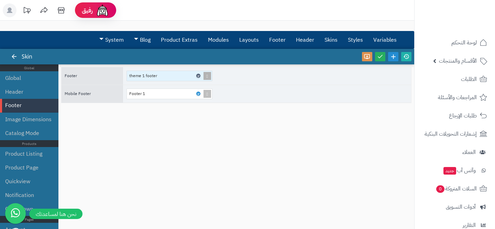
click at [199, 74] on icon at bounding box center [198, 75] width 2 height 3
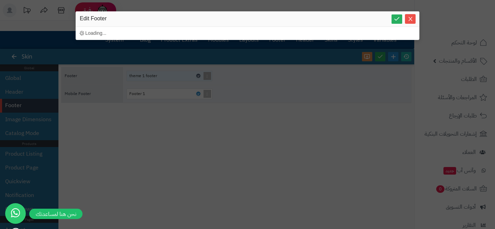
click at [199, 74] on div "sentinelStart Edit Footer Loading... sentinelEnd" at bounding box center [248, 46] width 344 height 71
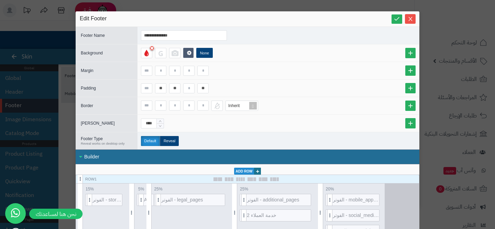
click at [275, 101] on div "Inherit" at bounding box center [278, 105] width 275 height 10
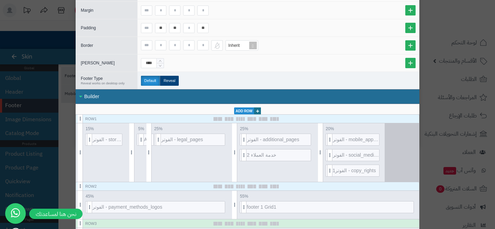
scroll to position [78, 0]
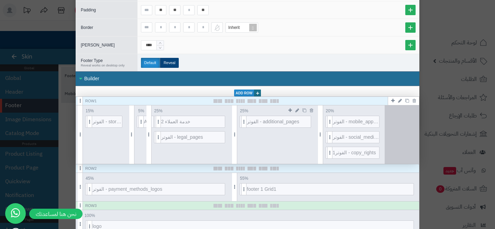
drag, startPoint x: 242, startPoint y: 137, endPoint x: 307, endPoint y: 4, distance: 148.3
click at [213, 122] on icon at bounding box center [213, 121] width 4 height 5
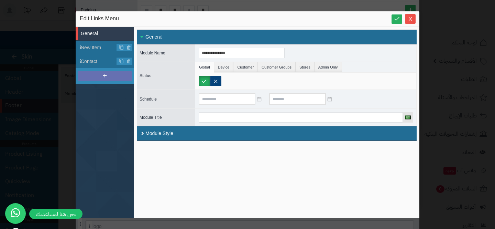
click at [110, 73] on div at bounding box center [105, 76] width 54 height 10
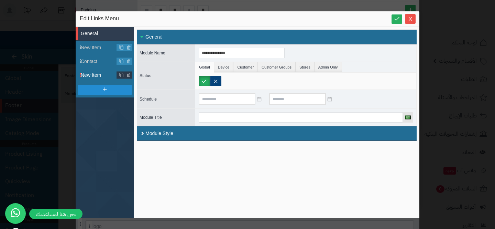
click at [102, 76] on span "New Item" at bounding box center [107, 75] width 53 height 7
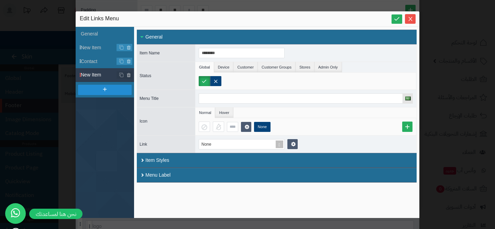
click at [246, 48] on div "********" at bounding box center [242, 53] width 86 height 10
click at [245, 48] on div "********" at bounding box center [242, 53] width 86 height 10
click at [239, 48] on input "********" at bounding box center [242, 53] width 86 height 10
click at [239, 49] on input "********" at bounding box center [242, 53] width 86 height 10
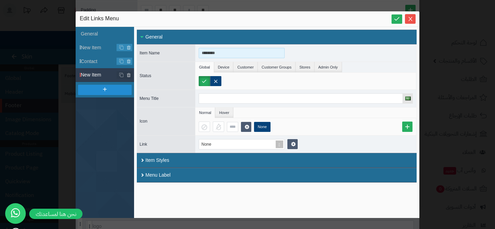
click at [239, 49] on input "********" at bounding box center [242, 53] width 86 height 10
click at [221, 52] on input "**********" at bounding box center [242, 53] width 86 height 10
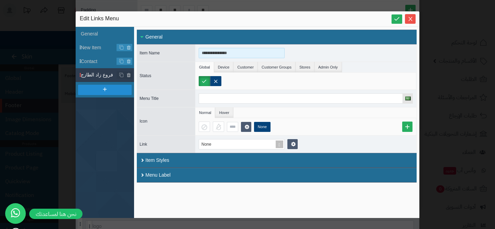
click at [221, 52] on input "**********" at bounding box center [242, 53] width 86 height 10
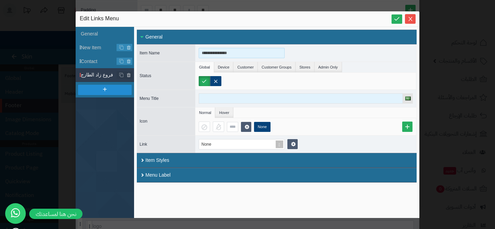
type input "**********"
click at [224, 95] on input at bounding box center [301, 98] width 204 height 10
paste input "**********"
type input "**********"
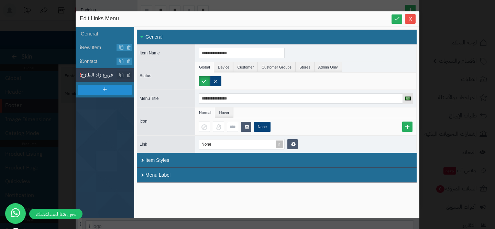
click at [265, 120] on div "None" at bounding box center [305, 126] width 221 height 17
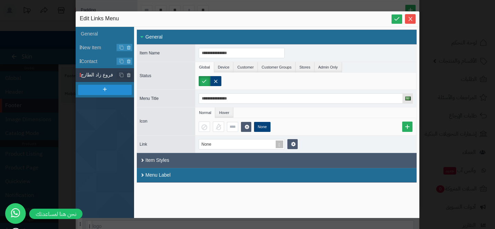
click at [156, 154] on div "Item Styles" at bounding box center [277, 160] width 280 height 15
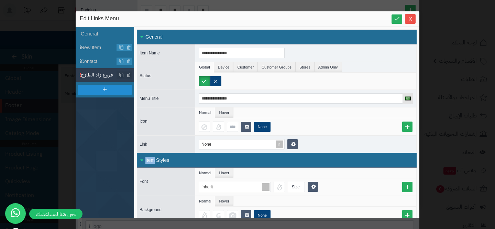
click at [156, 154] on div "Item Styles" at bounding box center [277, 160] width 280 height 15
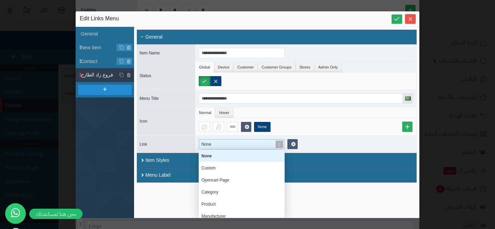
click at [227, 144] on div "None" at bounding box center [238, 144] width 79 height 10
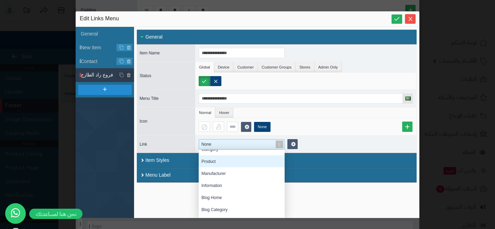
scroll to position [45, 0]
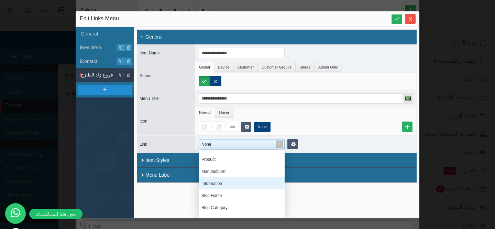
click at [216, 184] on div "Information" at bounding box center [242, 183] width 86 height 12
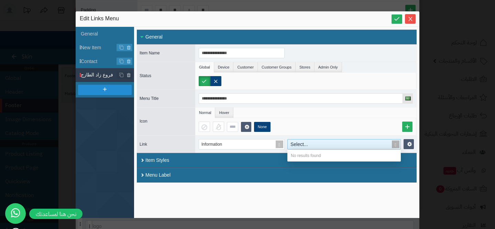
click at [399, 141] on span at bounding box center [396, 144] width 10 height 10
click at [395, 143] on span at bounding box center [396, 144] width 10 height 10
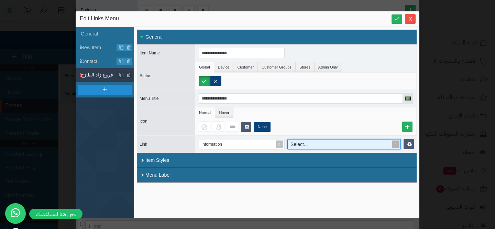
click at [395, 143] on span at bounding box center [396, 144] width 10 height 10
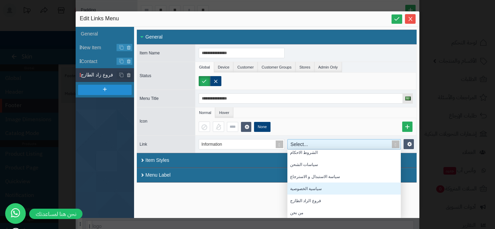
scroll to position [1, 0]
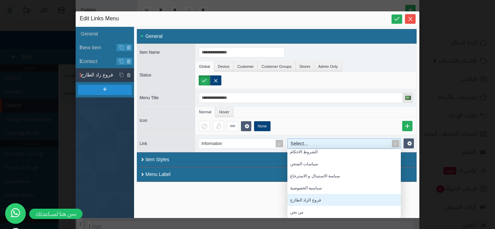
click at [321, 196] on div "فروع الزاد الطازج" at bounding box center [343, 200] width 113 height 12
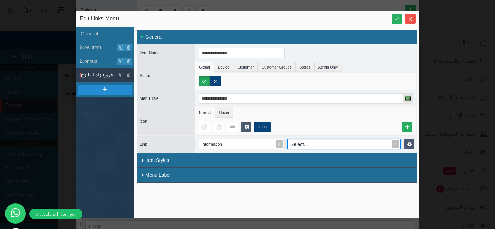
scroll to position [0, 0]
click at [305, 116] on ul "Normal Hover" at bounding box center [305, 112] width 221 height 11
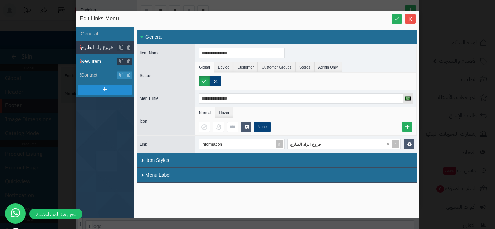
click at [98, 62] on span "New Item" at bounding box center [107, 61] width 53 height 7
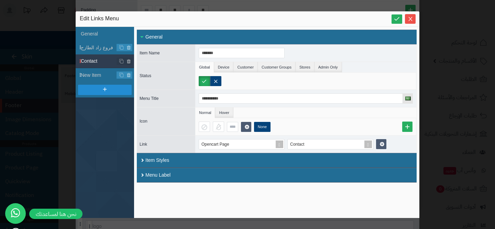
click at [80, 64] on span at bounding box center [79, 61] width 5 height 13
click at [90, 90] on div at bounding box center [105, 90] width 54 height 10
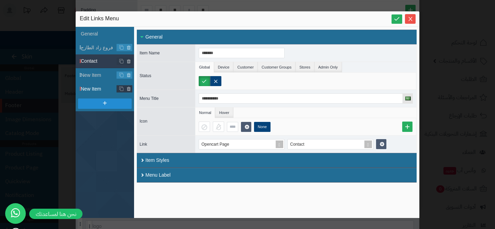
click at [100, 91] on span "New Item" at bounding box center [107, 88] width 53 height 7
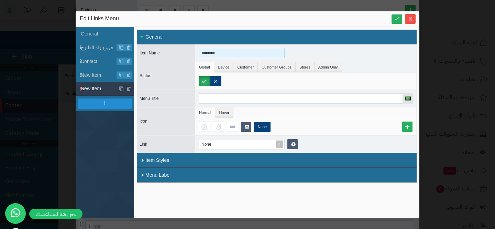
click at [231, 53] on input "********" at bounding box center [242, 53] width 86 height 10
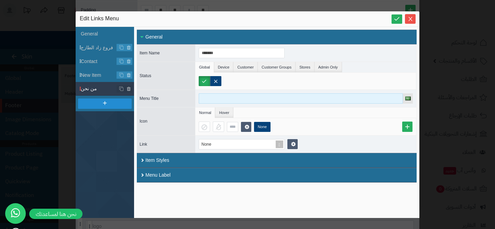
type input "******"
click at [234, 97] on input at bounding box center [301, 98] width 204 height 10
paste input "******"
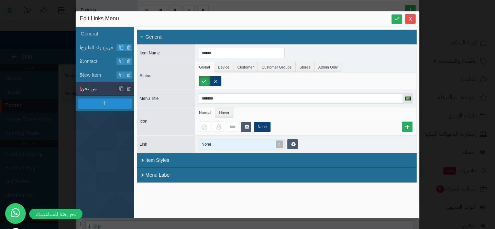
type input "******"
click at [224, 144] on div "None" at bounding box center [238, 144] width 79 height 10
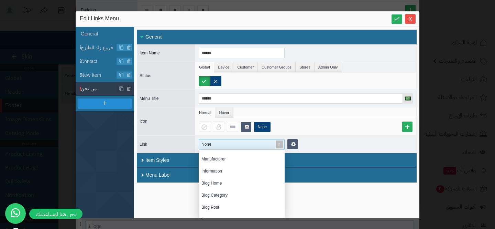
scroll to position [56, 0]
click at [215, 173] on div "Information" at bounding box center [242, 172] width 86 height 12
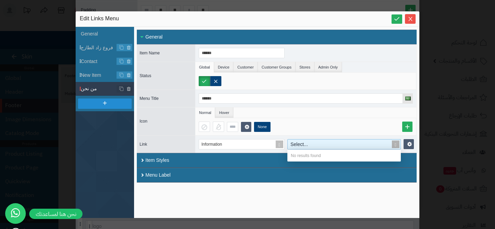
click at [396, 144] on span at bounding box center [396, 144] width 10 height 10
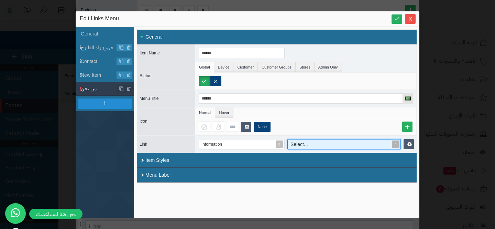
click at [396, 144] on span at bounding box center [396, 144] width 10 height 10
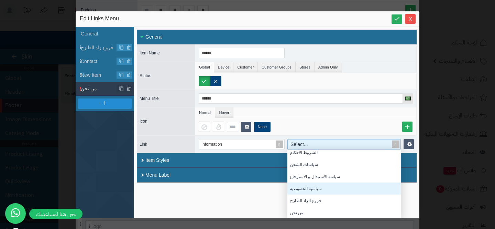
scroll to position [1, 0]
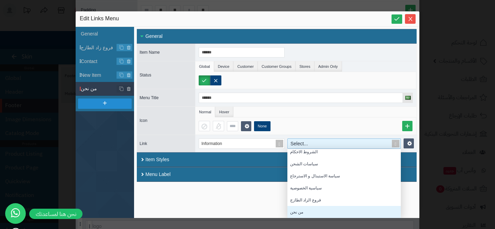
click at [317, 212] on div "من نحن" at bounding box center [343, 212] width 113 height 12
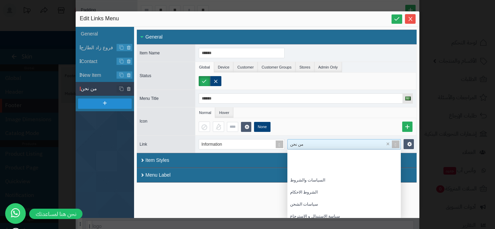
scroll to position [69, 113]
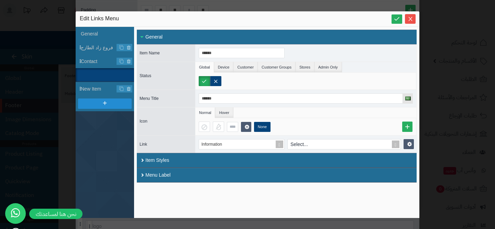
drag, startPoint x: 78, startPoint y: 89, endPoint x: 79, endPoint y: 70, distance: 18.3
click at [104, 86] on span "New Item" at bounding box center [107, 88] width 53 height 7
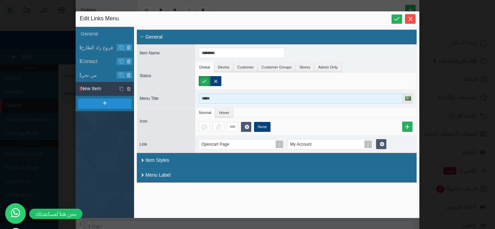
click at [207, 93] on input "*****" at bounding box center [301, 98] width 204 height 10
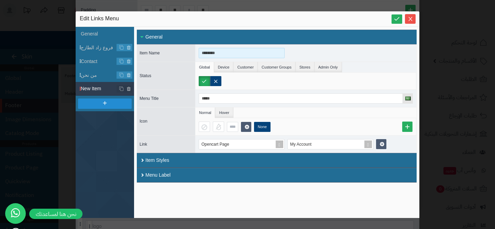
click at [218, 48] on input "********" at bounding box center [242, 53] width 86 height 10
click at [218, 49] on input "********" at bounding box center [242, 53] width 86 height 10
paste input
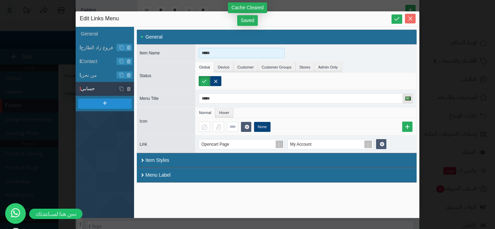
type input "*****"
click at [411, 21] on icon "Close" at bounding box center [411, 19] width 6 height 6
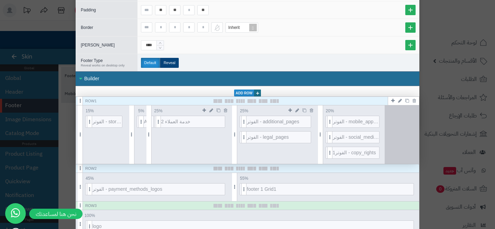
click at [435, 97] on div "**********" at bounding box center [247, 114] width 495 height 229
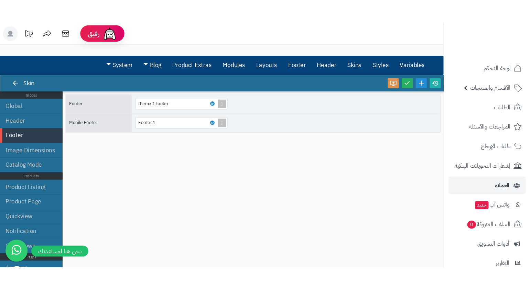
scroll to position [86, 0]
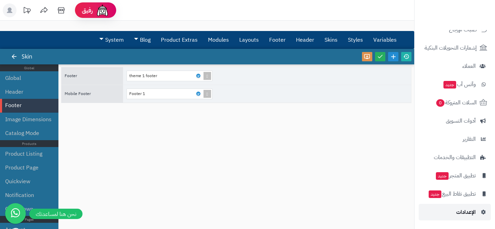
click at [440, 207] on link "الإعدادات" at bounding box center [455, 212] width 72 height 17
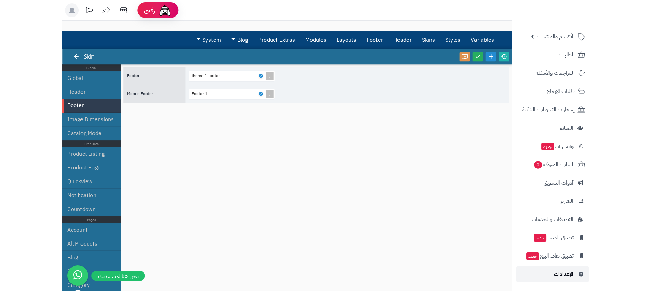
scroll to position [0, 0]
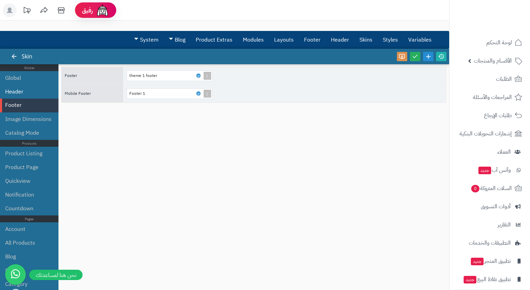
click at [22, 94] on li "Header" at bounding box center [29, 92] width 58 height 14
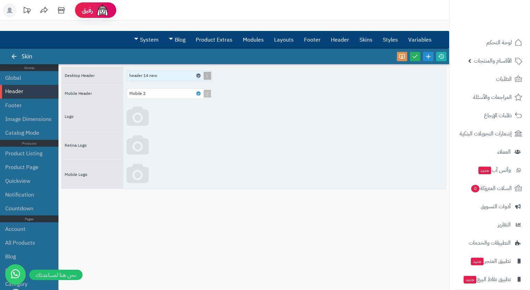
click at [198, 75] on icon at bounding box center [198, 75] width 2 height 3
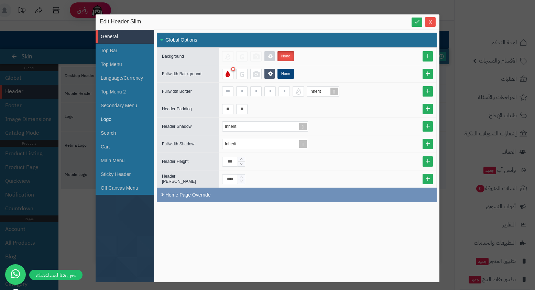
click at [116, 121] on li "Logo" at bounding box center [125, 119] width 58 height 14
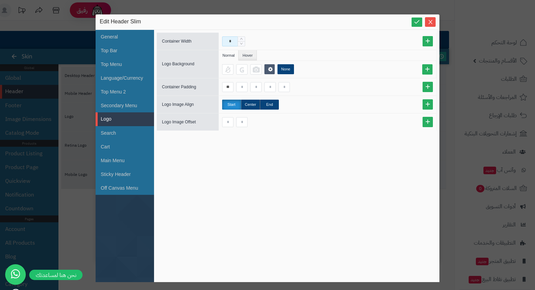
click at [231, 43] on input "*" at bounding box center [230, 41] width 16 height 10
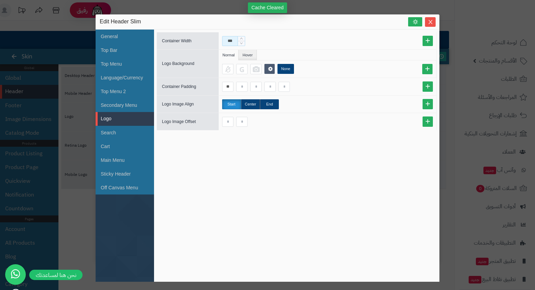
type input "***"
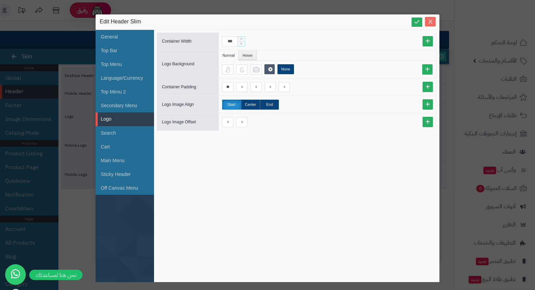
click at [430, 19] on icon "Close" at bounding box center [431, 22] width 6 height 6
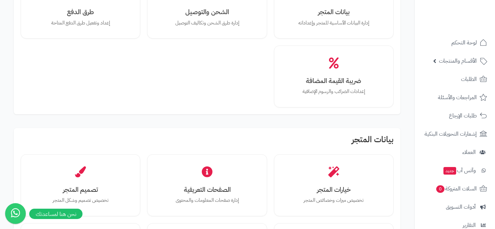
scroll to position [89, 0]
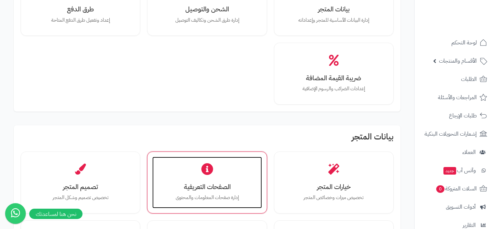
click at [181, 179] on div "الصفحات التعريفية إدارة صفحات المعلومات والمحتوى" at bounding box center [206, 182] width 109 height 52
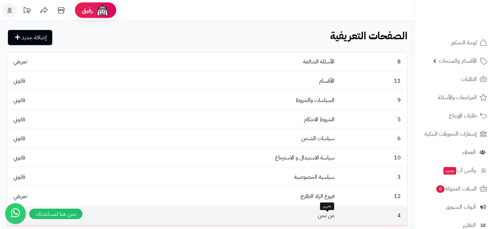
scroll to position [78, 0]
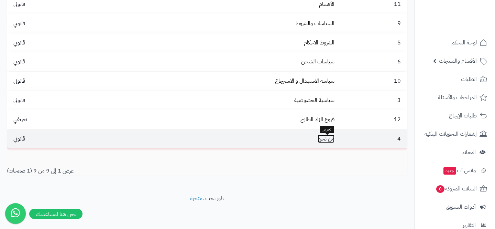
click at [322, 142] on link "من نحن" at bounding box center [326, 138] width 17 height 8
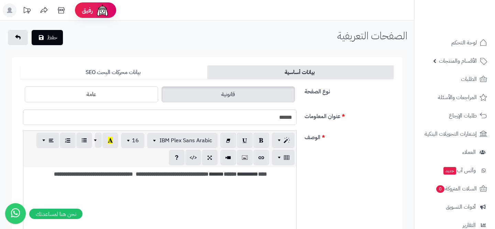
scroll to position [200, 0]
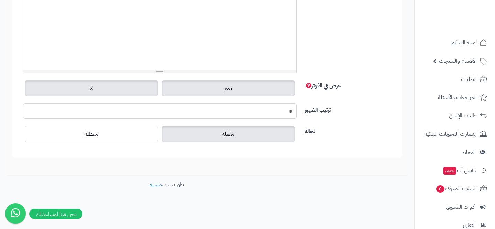
click at [119, 95] on label "لا" at bounding box center [91, 88] width 133 height 16
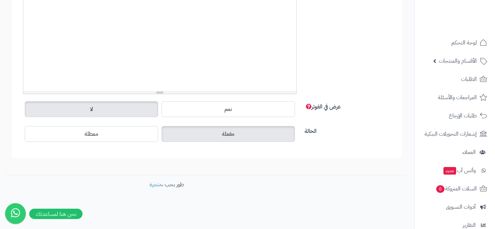
scroll to position [0, 0]
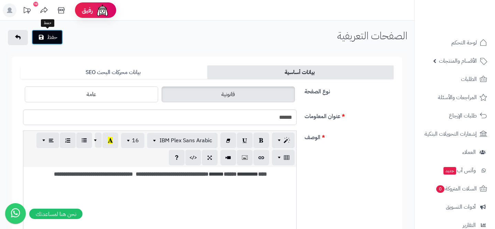
click at [42, 31] on button "حفظ" at bounding box center [47, 37] width 31 height 15
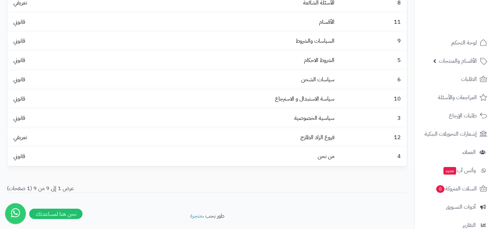
scroll to position [100, 0]
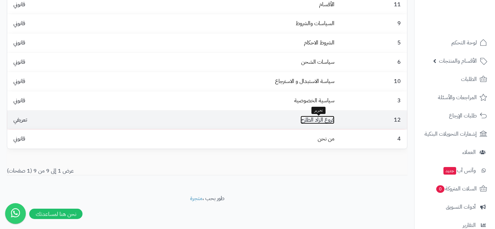
click at [303, 118] on link "فروع الزاد الطازج" at bounding box center [318, 120] width 34 height 8
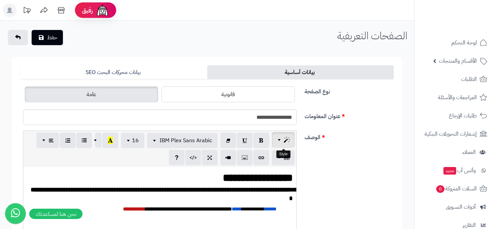
scroll to position [200, 0]
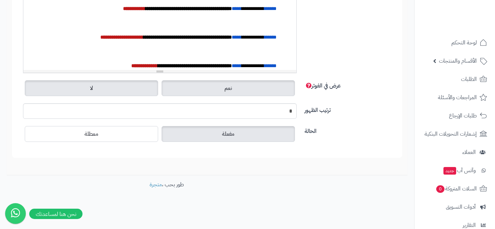
click at [98, 89] on label "لا" at bounding box center [91, 88] width 133 height 16
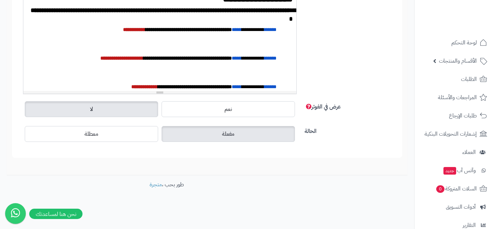
scroll to position [0, 0]
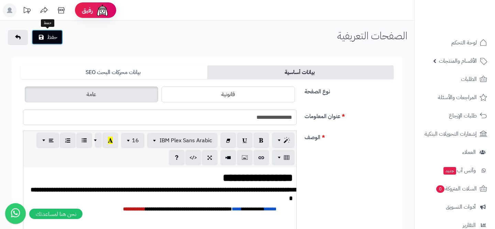
click at [35, 39] on button "حفظ" at bounding box center [47, 37] width 31 height 15
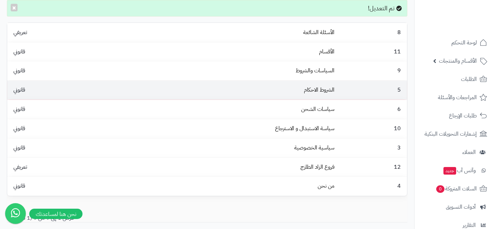
scroll to position [52, 0]
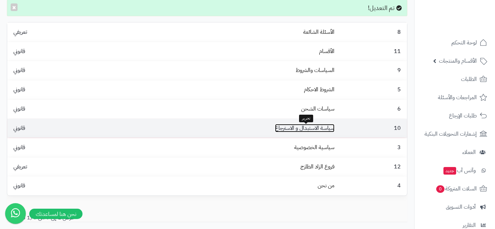
click at [294, 130] on link "سياسة الاستبدال و الاسترجاع" at bounding box center [304, 128] width 59 height 8
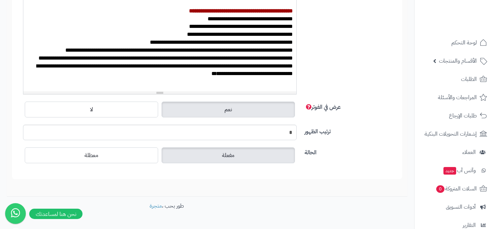
scroll to position [200, 0]
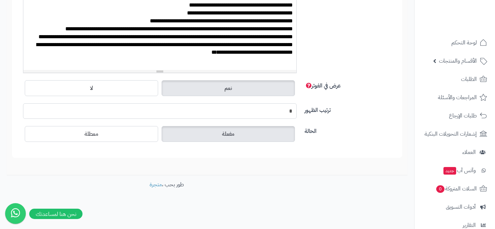
click at [185, 117] on input "*" at bounding box center [160, 110] width 274 height 15
type input "*"
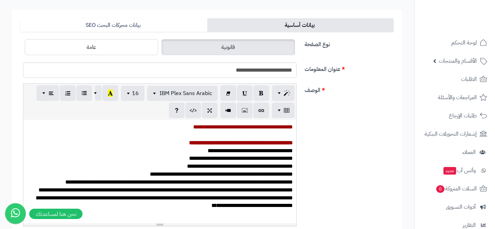
scroll to position [0, 0]
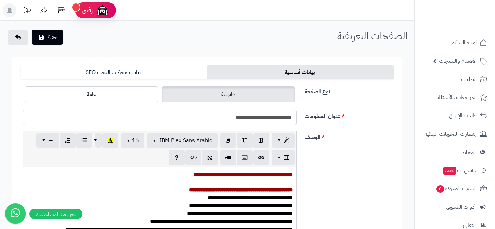
type input "*"
click at [39, 42] on button "حفظ" at bounding box center [47, 37] width 31 height 15
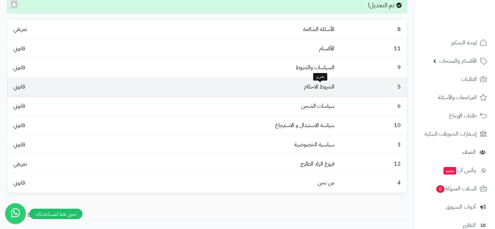
scroll to position [55, 0]
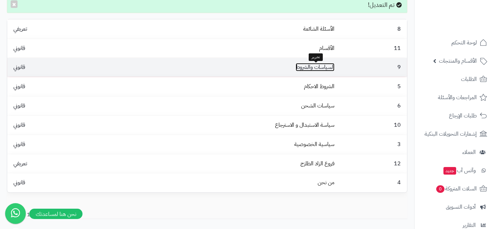
click at [312, 66] on link "السياسات والشروط" at bounding box center [315, 67] width 39 height 8
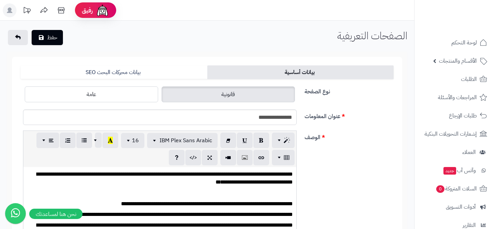
scroll to position [200, 0]
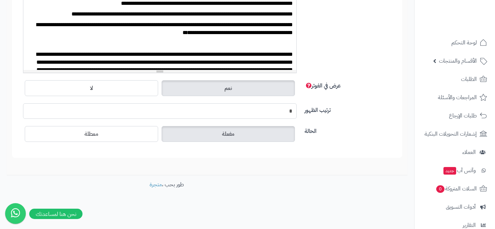
click at [205, 112] on input "*" at bounding box center [160, 110] width 274 height 15
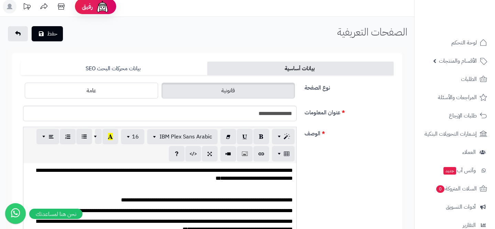
scroll to position [0, 0]
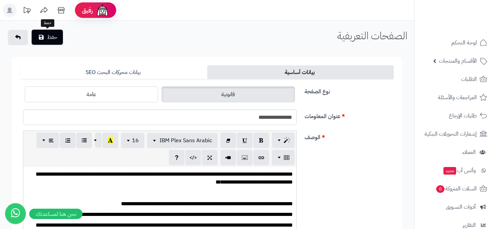
type input "*"
click at [53, 37] on button "حفظ" at bounding box center [47, 37] width 31 height 15
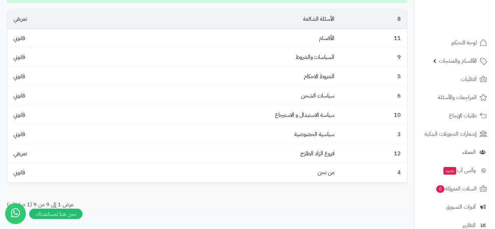
scroll to position [75, 0]
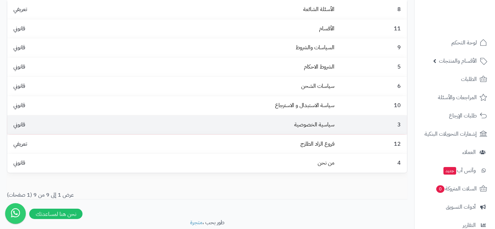
click at [309, 120] on td "سياسية الخصوصية" at bounding box center [220, 124] width 236 height 19
click at [307, 127] on link "سياسية الخصوصية" at bounding box center [314, 124] width 40 height 8
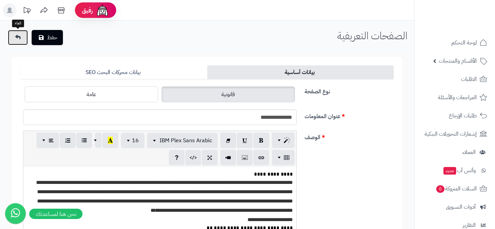
click at [22, 39] on link at bounding box center [18, 37] width 20 height 15
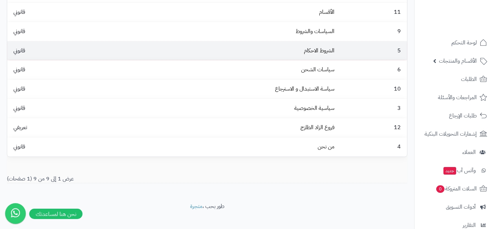
scroll to position [69, 0]
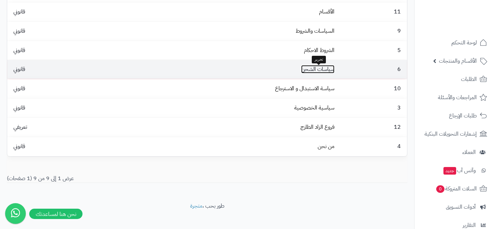
click at [317, 69] on link "سياسات الشحن" at bounding box center [317, 69] width 33 height 8
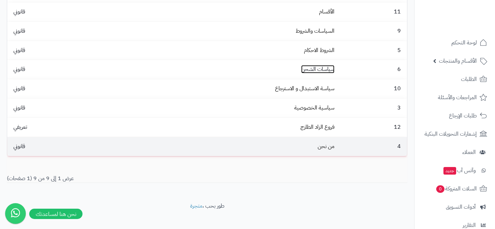
scroll to position [78, 0]
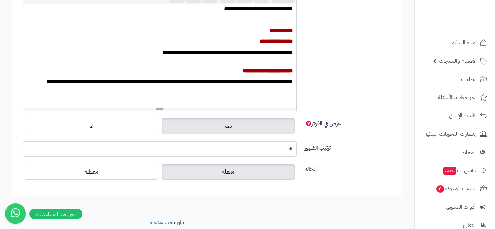
scroll to position [200, 0]
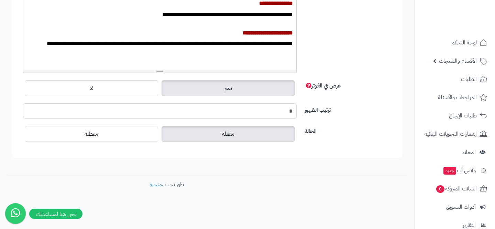
click at [239, 109] on input "*" at bounding box center [160, 110] width 274 height 15
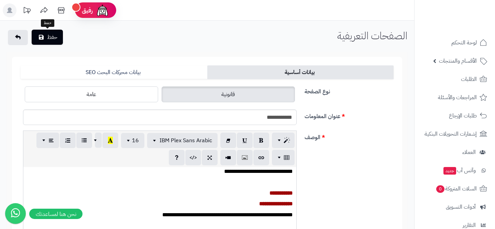
type input "*"
click at [59, 41] on button "حفظ" at bounding box center [47, 37] width 31 height 15
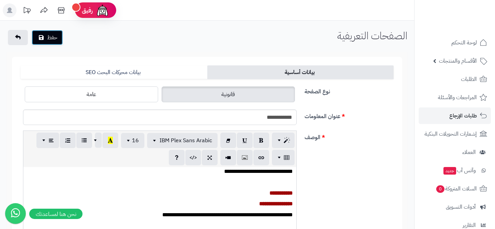
scroll to position [86, 0]
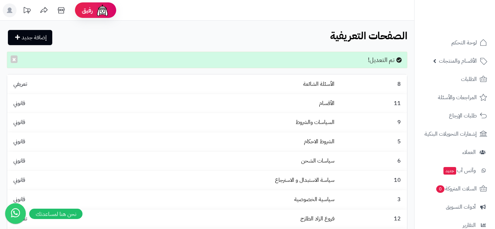
scroll to position [86, 0]
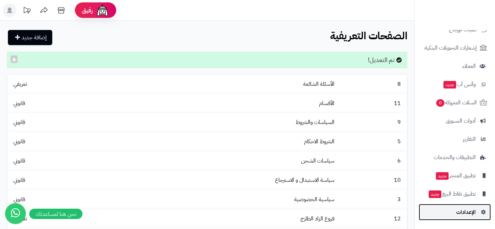
click at [460, 213] on span "الإعدادات" at bounding box center [466, 212] width 20 height 10
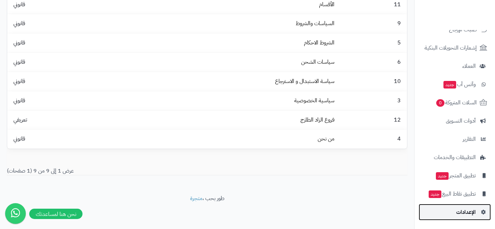
click at [461, 217] on link "الإعدادات" at bounding box center [455, 212] width 72 height 17
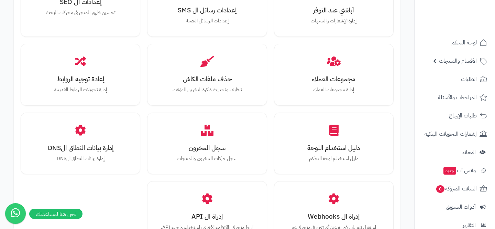
scroll to position [751, 0]
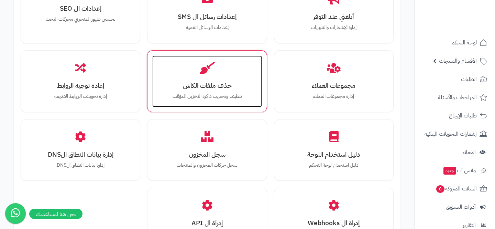
click at [186, 72] on div "حذف ملفات الكاش تنظيف وتحديث ذاكرة التخزين المؤقت" at bounding box center [206, 81] width 109 height 52
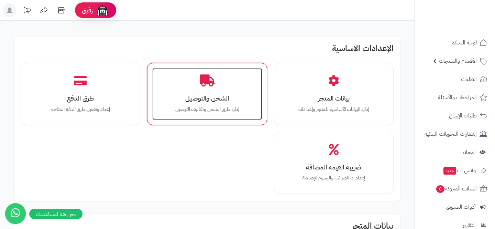
click at [185, 98] on h3 "الشحن والتوصيل" at bounding box center [207, 98] width 96 height 7
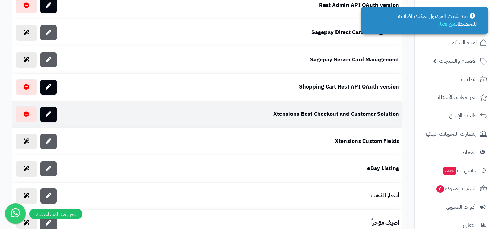
scroll to position [454, 0]
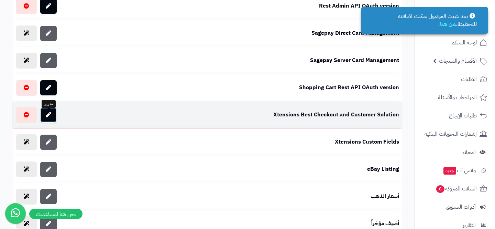
click at [51, 117] on icon at bounding box center [49, 115] width 6 height 6
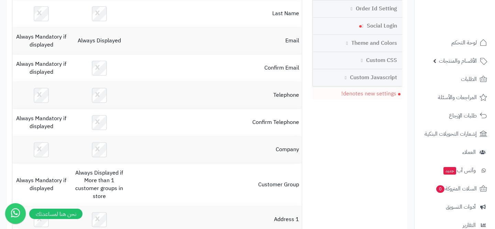
scroll to position [315, 0]
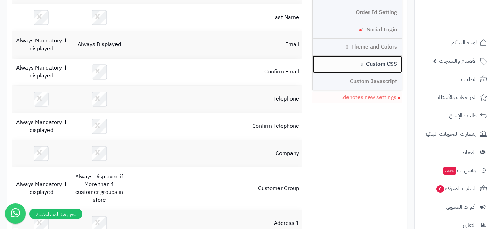
click at [339, 66] on link "Custom CSS" at bounding box center [357, 64] width 89 height 17
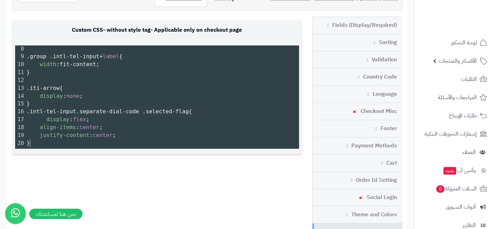
scroll to position [3, 0]
click at [44, 141] on pre "}" at bounding box center [162, 143] width 274 height 8
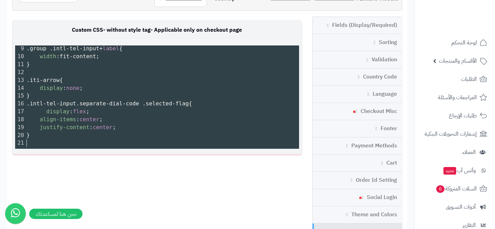
scroll to position [72, 0]
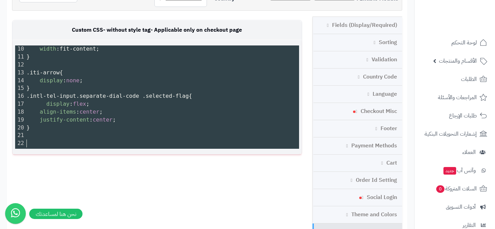
click at [44, 137] on pre "​" at bounding box center [162, 135] width 274 height 8
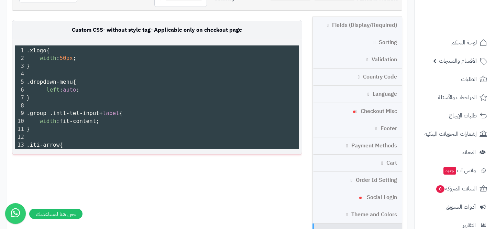
scroll to position [0, 0]
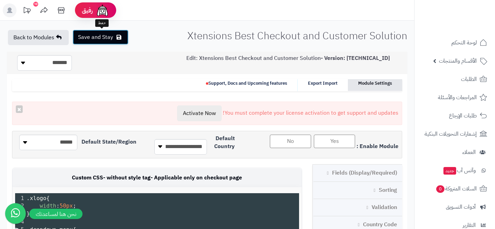
click at [90, 40] on button "Save and Stay" at bounding box center [101, 37] width 56 height 15
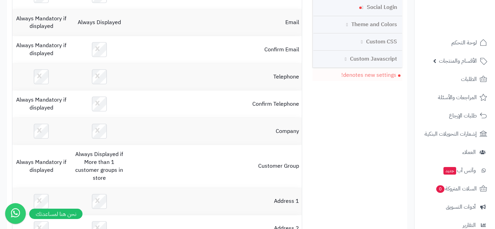
scroll to position [302, 0]
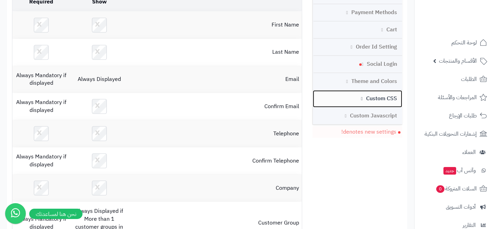
click at [370, 99] on link "Custom CSS" at bounding box center [357, 98] width 89 height 17
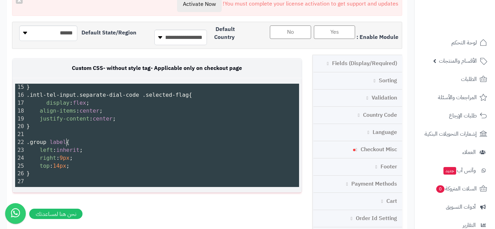
scroll to position [3, 0]
click at [67, 144] on span ".group label {" at bounding box center [47, 142] width 43 height 7
paste textarea
type textarea "*"
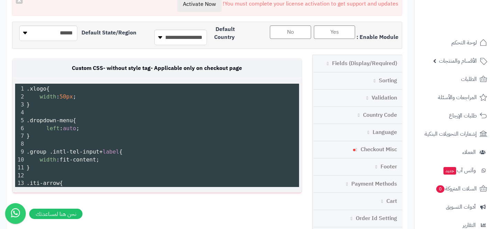
scroll to position [0, 0]
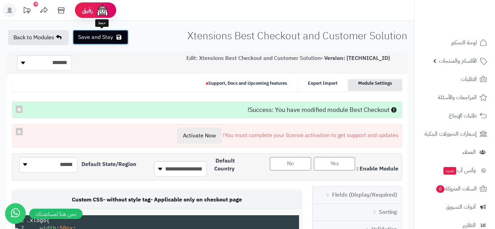
click at [88, 35] on button "Save and Stay" at bounding box center [101, 37] width 56 height 15
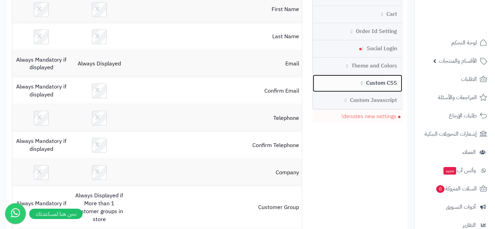
click at [364, 82] on link "Custom CSS" at bounding box center [357, 83] width 89 height 17
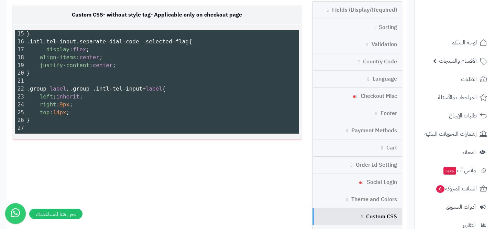
scroll to position [3, 0]
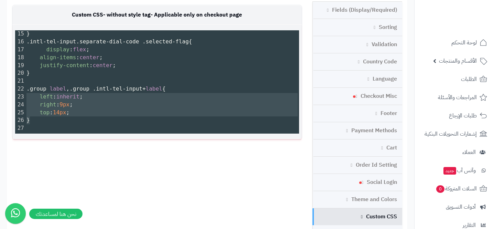
type textarea "**********"
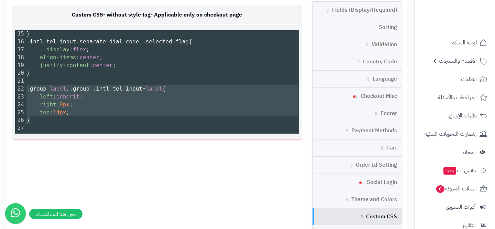
drag, startPoint x: 32, startPoint y: 121, endPoint x: 22, endPoint y: 93, distance: 29.7
click at [25, 93] on div "1 .xlogo { 2 width : 50px ; 3 } 4 ​ 5 .dropdown-menu { 6 left : auto ; 7 } 8 ​ …" at bounding box center [162, 26] width 274 height 212
paste textarea
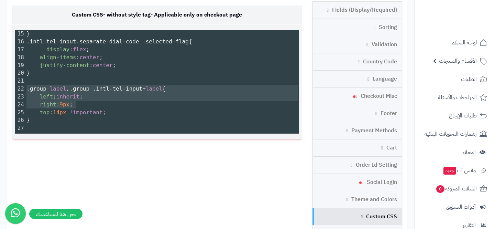
type textarea "**********"
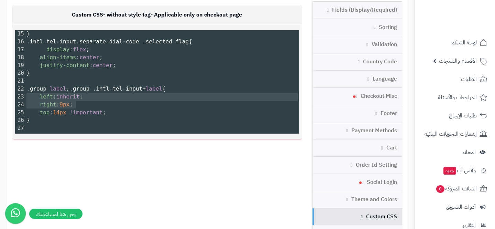
drag, startPoint x: 77, startPoint y: 102, endPoint x: 19, endPoint y: 95, distance: 59.0
click at [25, 95] on div "1 .xlogo { 2 width : 50px ; 3 } 4 ​ 5 .dropdown-menu { 6 left : auto ; 7 } 8 ​ …" at bounding box center [162, 26] width 274 height 212
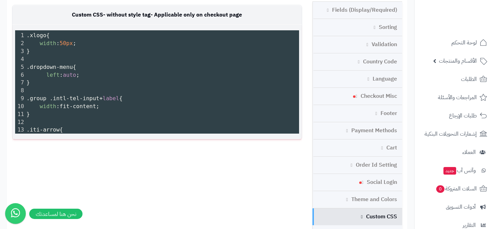
scroll to position [0, 0]
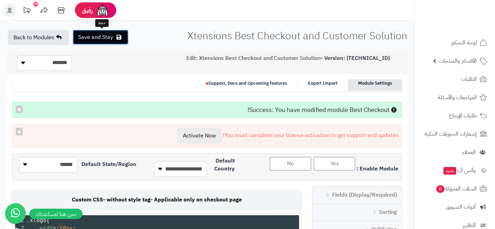
click at [94, 39] on button "Save and Stay" at bounding box center [101, 37] width 56 height 15
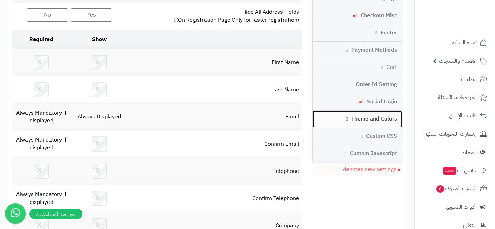
click at [377, 127] on link "Theme and Colors" at bounding box center [357, 118] width 89 height 17
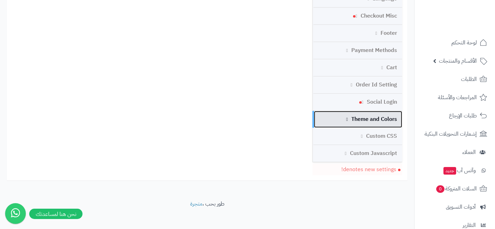
scroll to position [265, 0]
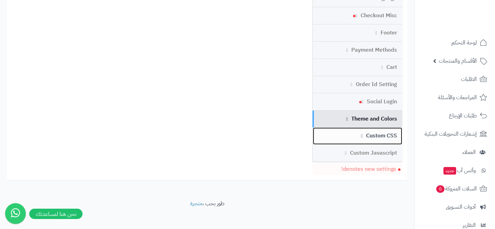
click at [377, 135] on link "Custom CSS" at bounding box center [357, 135] width 89 height 17
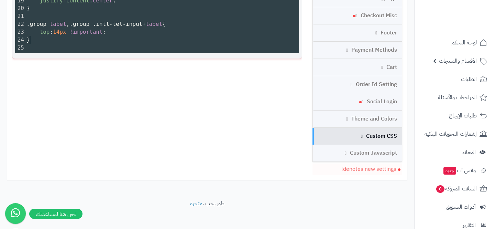
scroll to position [3, 0]
click at [55, 43] on pre "}" at bounding box center [162, 40] width 274 height 8
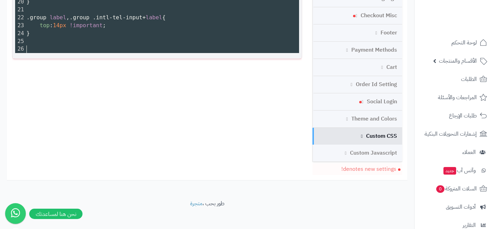
paste textarea "***"
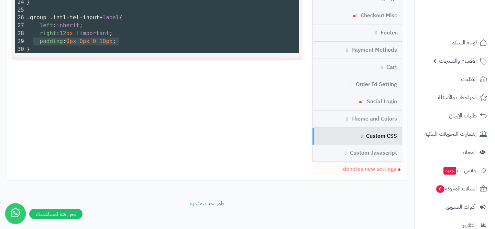
type textarea "**********"
drag, startPoint x: 122, startPoint y: 41, endPoint x: 17, endPoint y: 40, distance: 105.6
click at [25, 40] on div "29 padding : 0px 0px 0 10px ;" at bounding box center [162, 41] width 274 height 8
type textarea "*"
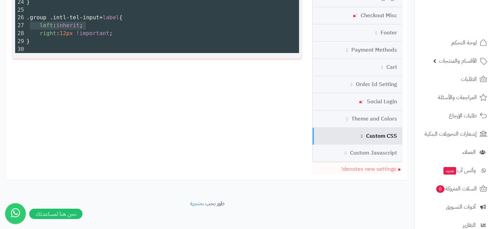
type textarea "**********"
drag, startPoint x: 92, startPoint y: 26, endPoint x: 26, endPoint y: 26, distance: 66.0
click at [26, 26] on pre "left : inherit ;" at bounding box center [162, 26] width 274 height 8
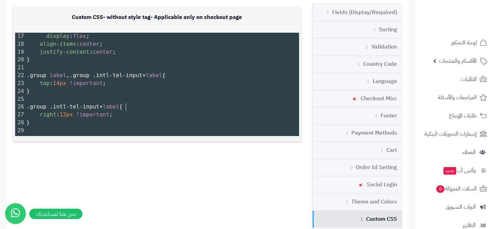
scroll to position [0, 0]
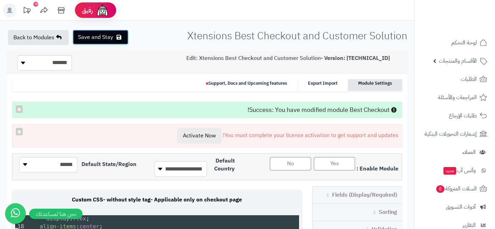
click at [94, 37] on button "Save and Stay" at bounding box center [101, 37] width 56 height 15
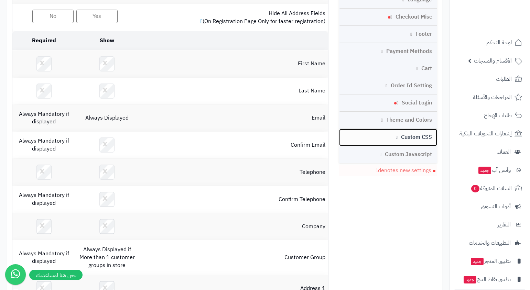
click at [401, 133] on link "Custom CSS" at bounding box center [388, 137] width 98 height 17
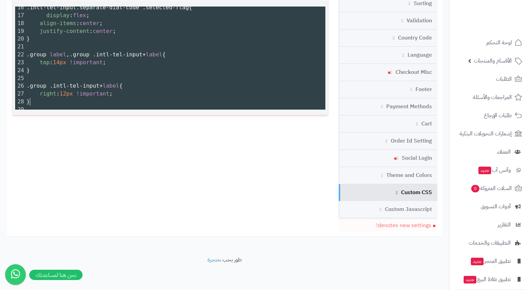
scroll to position [3, 0]
click at [74, 98] on pre "}" at bounding box center [175, 102] width 300 height 8
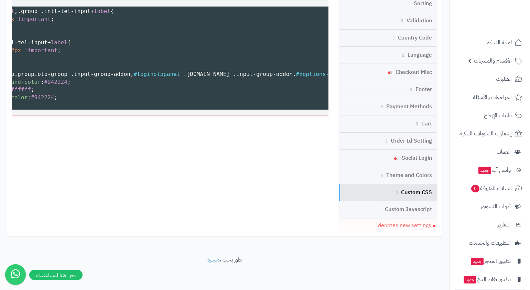
scroll to position [0, -699]
click at [238, 74] on span ".input-group.group.otp-group .input-group-addon , #loginotppanel .input-group.g…" at bounding box center [475, 74] width 1010 height 7
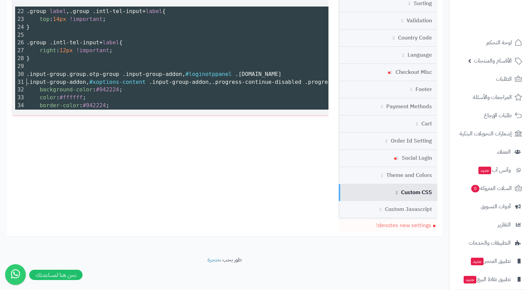
scroll to position [0, -486]
click at [220, 82] on span ".progress-continue-disabled" at bounding box center [256, 82] width 89 height 7
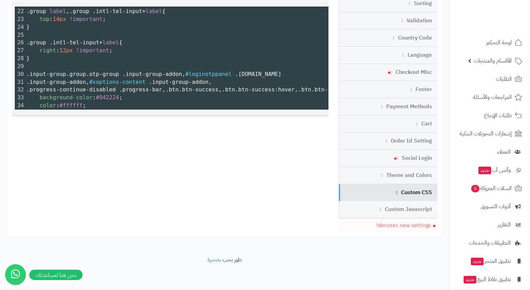
click at [230, 90] on span ".btn.btn-success" at bounding box center [248, 89] width 53 height 7
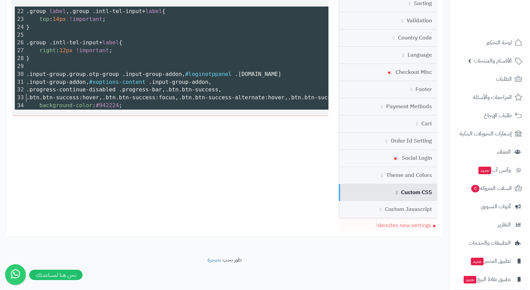
scroll to position [0, -92]
click at [298, 97] on span ".btn.btn-success-alternate" at bounding box center [331, 97] width 86 height 7
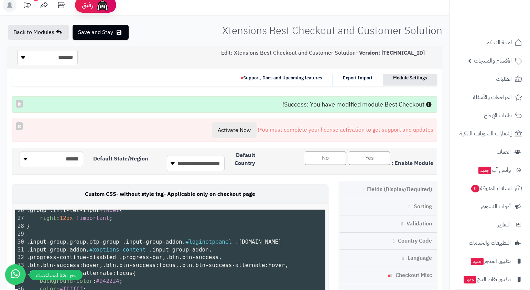
scroll to position [0, 0]
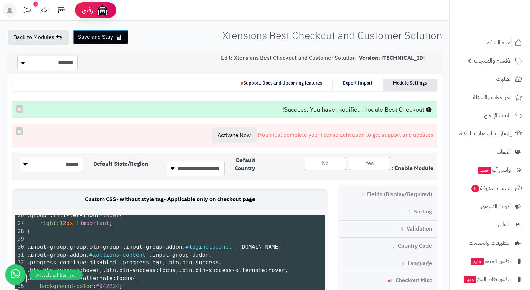
click at [99, 40] on button "Save and Stay" at bounding box center [101, 37] width 56 height 15
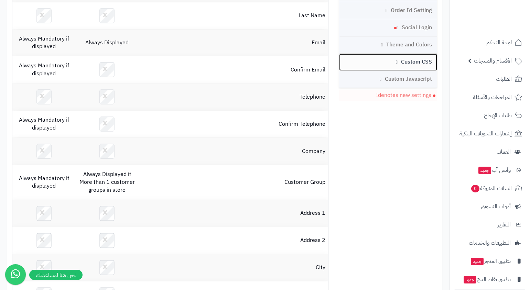
click at [401, 61] on link "Custom CSS" at bounding box center [388, 62] width 98 height 17
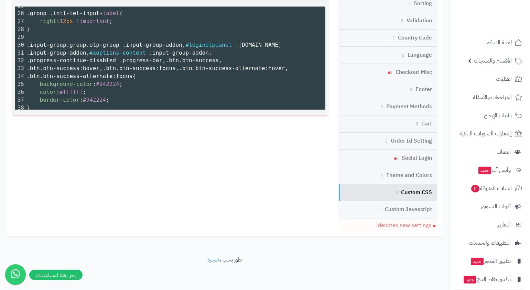
scroll to position [3, 0]
type textarea "**********"
drag, startPoint x: 79, startPoint y: 23, endPoint x: 135, endPoint y: 20, distance: 55.8
click at [135, 20] on pre "right : 12px !important ;" at bounding box center [175, 22] width 300 height 8
type textarea "**********"
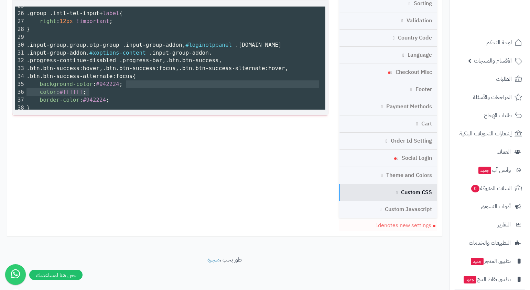
drag, startPoint x: 111, startPoint y: 91, endPoint x: 126, endPoint y: 86, distance: 15.3
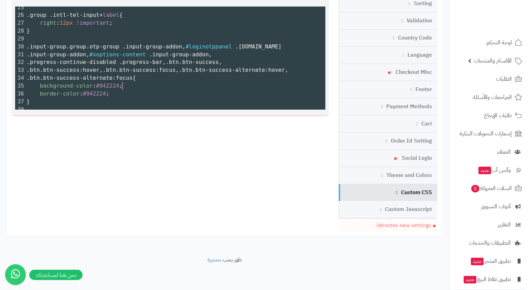
type textarea "*"
drag, startPoint x: 122, startPoint y: 83, endPoint x: 134, endPoint y: 85, distance: 11.5
click at [134, 85] on pre "background-color : #942224 ;" at bounding box center [175, 86] width 300 height 8
paste textarea
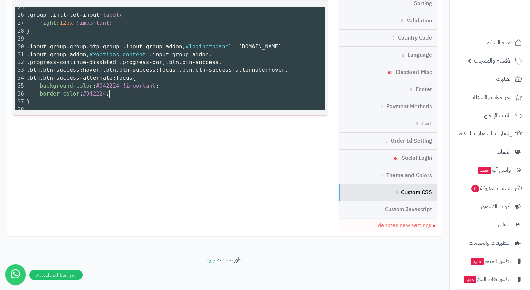
type textarea "*"
drag, startPoint x: 109, startPoint y: 90, endPoint x: 134, endPoint y: 91, distance: 25.1
click at [134, 91] on pre "border-color : #942224 ;" at bounding box center [175, 94] width 300 height 8
paste textarea
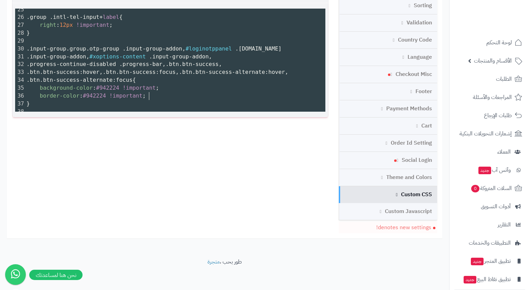
scroll to position [0, 0]
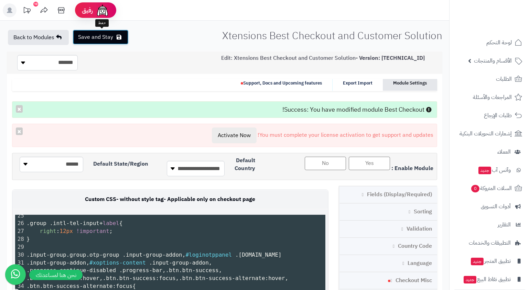
click at [109, 34] on button "Save and Stay" at bounding box center [101, 37] width 56 height 15
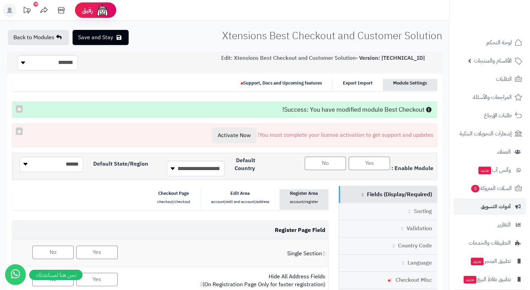
scroll to position [24, 0]
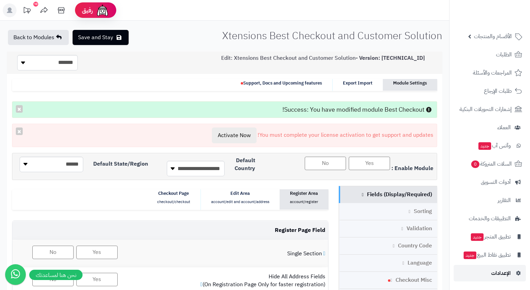
click at [496, 274] on span "الإعدادات" at bounding box center [501, 274] width 20 height 10
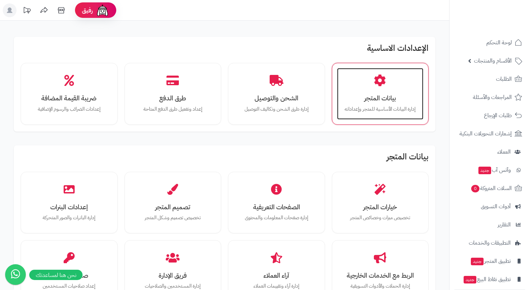
click at [388, 96] on h3 "بيانات المتجر" at bounding box center [380, 98] width 73 height 7
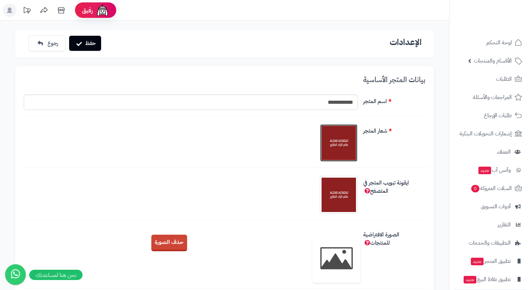
click at [341, 143] on img at bounding box center [339, 143] width 34 height 34
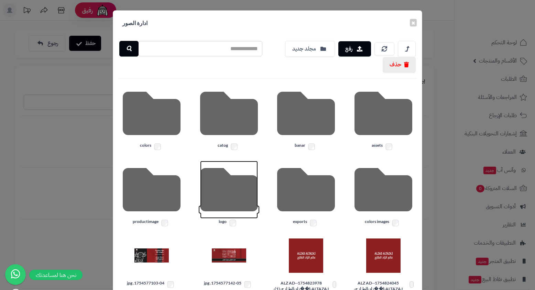
click at [215, 194] on icon at bounding box center [229, 190] width 58 height 58
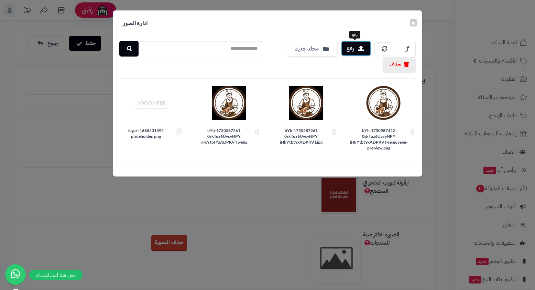
click at [354, 45] on button "رفع" at bounding box center [356, 48] width 30 height 15
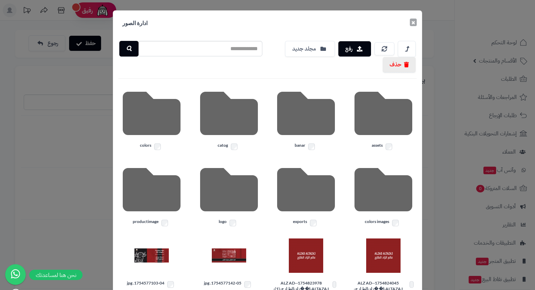
click at [417, 22] on button "×" at bounding box center [413, 23] width 7 height 8
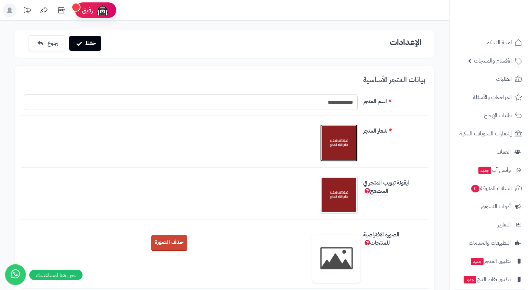
click at [345, 146] on img at bounding box center [339, 143] width 34 height 34
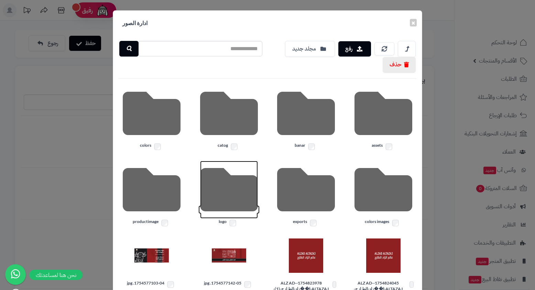
click at [244, 204] on icon at bounding box center [229, 190] width 58 height 58
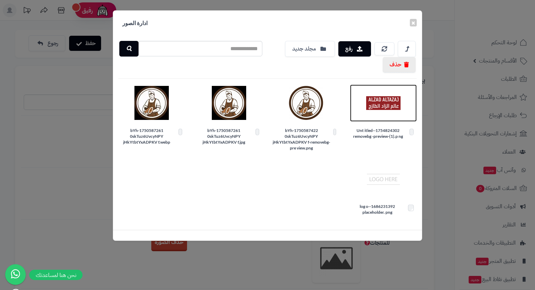
click at [376, 102] on img at bounding box center [383, 103] width 34 height 34
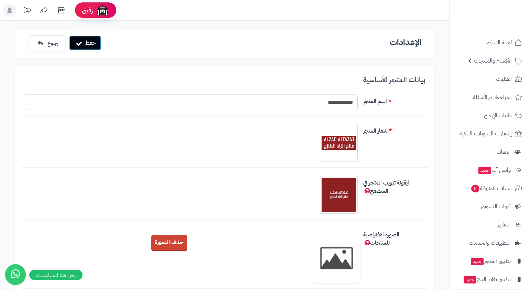
click at [92, 42] on button "حفظ" at bounding box center [85, 42] width 32 height 15
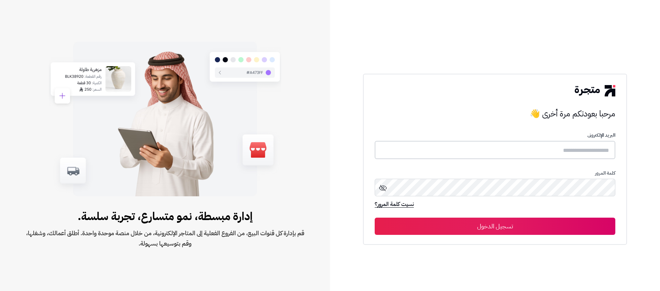
type input "**********"
click at [535, 226] on button "تسجيل الدخول" at bounding box center [495, 225] width 241 height 17
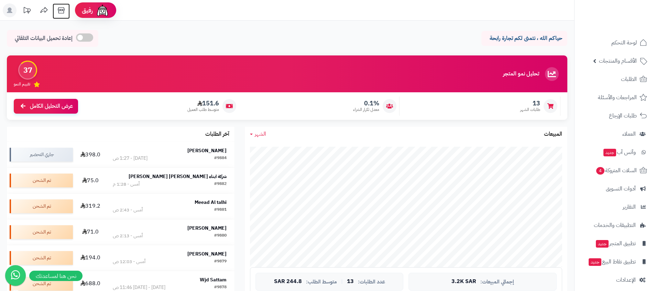
click at [59, 12] on icon at bounding box center [61, 10] width 14 height 14
